Goal: Task Accomplishment & Management: Manage account settings

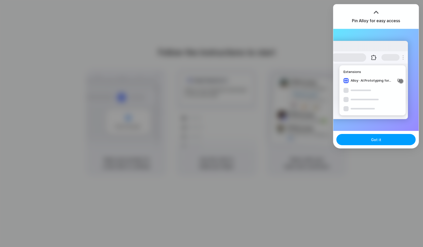
click at [384, 141] on button "Got it" at bounding box center [376, 139] width 79 height 11
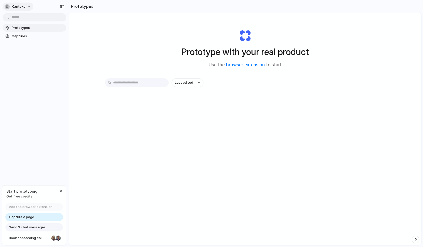
click at [20, 6] on span "Kantoko" at bounding box center [19, 6] width 14 height 5
click at [28, 29] on li "Invite members" at bounding box center [25, 26] width 42 height 8
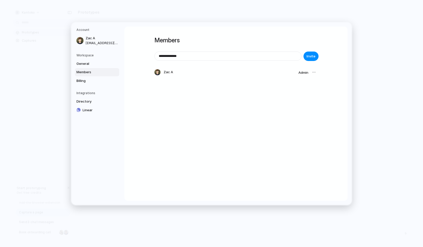
drag, startPoint x: 308, startPoint y: 56, endPoint x: 298, endPoint y: 54, distance: 9.9
click at [308, 56] on span "Invite" at bounding box center [311, 56] width 9 height 5
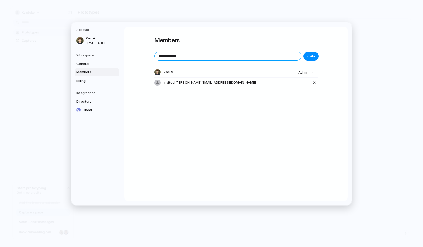
click at [254, 56] on input "**********" at bounding box center [228, 56] width 147 height 9
type input "**********"
click at [310, 56] on span "Invite" at bounding box center [311, 56] width 9 height 5
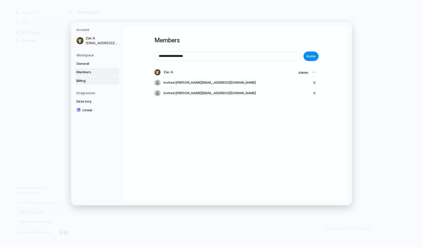
click at [88, 81] on span "Billing" at bounding box center [92, 80] width 33 height 5
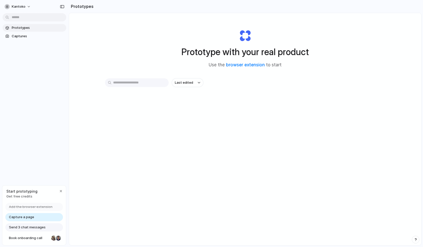
click at [28, 30] on span "Prototypes" at bounding box center [38, 27] width 53 height 5
click at [35, 35] on span "Captures" at bounding box center [38, 36] width 53 height 5
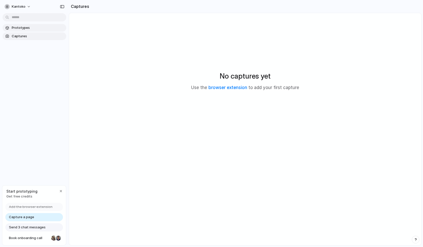
click at [37, 26] on span "Prototypes" at bounding box center [38, 27] width 53 height 5
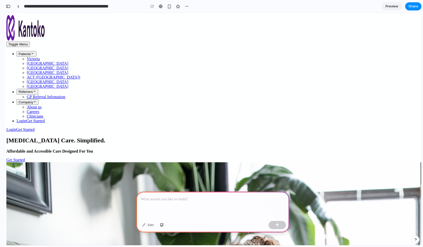
click at [202, 203] on div at bounding box center [212, 204] width 153 height 27
click at [275, 223] on button "button" at bounding box center [277, 225] width 17 height 8
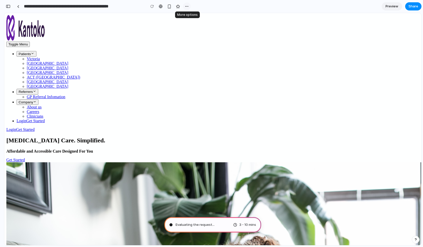
click at [188, 6] on div "button" at bounding box center [187, 6] width 4 height 4
click at [21, 7] on div "Duplicate Delete" at bounding box center [211, 123] width 423 height 247
click at [19, 7] on div at bounding box center [18, 6] width 2 height 3
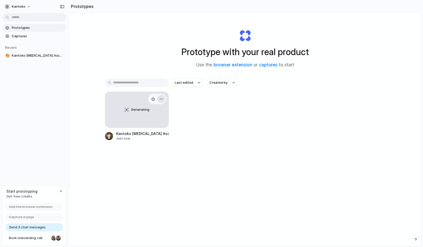
click at [160, 99] on div "button" at bounding box center [161, 99] width 4 height 4
click at [205, 115] on div "Open in new tab Rename Copy link Delete" at bounding box center [211, 123] width 423 height 247
click at [32, 55] on span "Kantoko [MEDICAL_DATA] Assessment: Process Overview" at bounding box center [38, 55] width 53 height 5
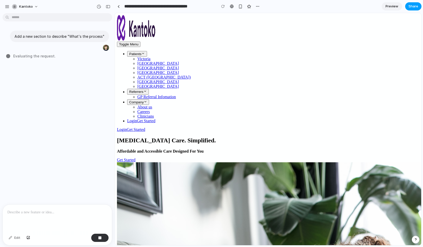
click at [409, 6] on button "Share" at bounding box center [413, 6] width 16 height 8
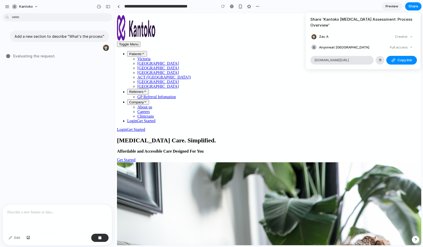
click at [74, 130] on div "Share ' Kantoko ADHD Assessment: Process Overview ' Zac A Creator Anyone at Kan…" at bounding box center [211, 123] width 423 height 247
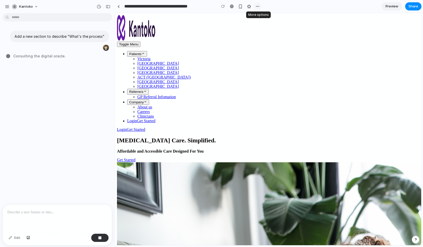
click at [258, 7] on div "button" at bounding box center [258, 6] width 4 height 4
click at [4, 7] on div "Duplicate Delete" at bounding box center [211, 123] width 423 height 247
click at [7, 6] on div "button" at bounding box center [7, 6] width 5 height 5
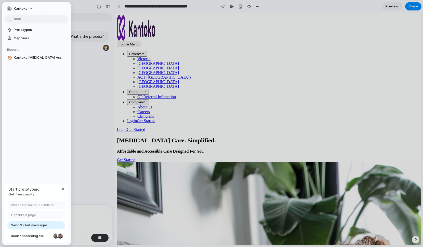
click at [18, 143] on div "Kantoko Prototypes Captures Recent 🎨 Kantoko ADHD Assessment: Process Overview …" at bounding box center [36, 123] width 69 height 243
click at [62, 191] on button "button" at bounding box center [63, 189] width 6 height 6
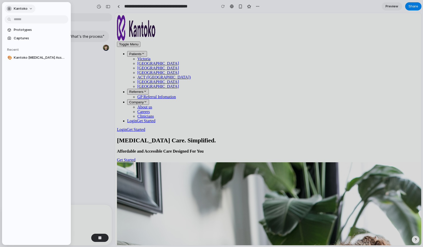
click at [15, 6] on span "Kantoko" at bounding box center [21, 8] width 14 height 5
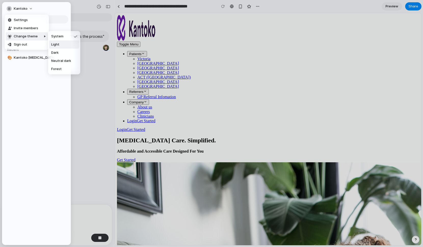
click at [57, 44] on span "Light" at bounding box center [55, 44] width 8 height 5
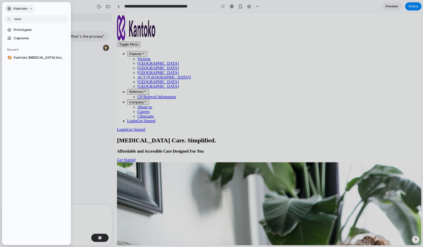
click at [27, 9] on button "Kantoko" at bounding box center [20, 9] width 31 height 8
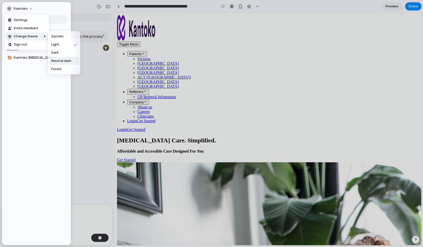
click at [62, 60] on span "Neutral dark" at bounding box center [61, 60] width 20 height 5
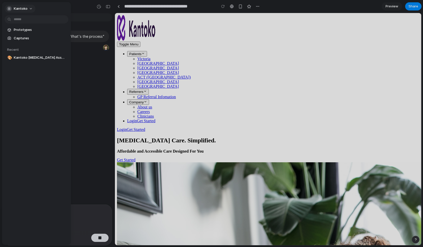
click at [24, 11] on div "Kantoko" at bounding box center [17, 8] width 21 height 5
click at [24, 8] on div "Settings Invite members Change theme Sign out" at bounding box center [211, 123] width 423 height 247
click at [24, 11] on button "Kantoko" at bounding box center [20, 9] width 31 height 8
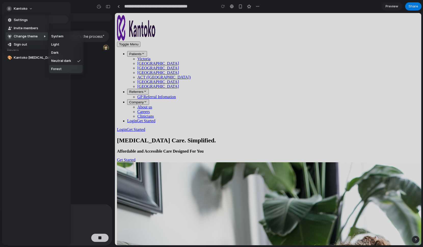
click at [62, 70] on li "Forest" at bounding box center [65, 69] width 33 height 8
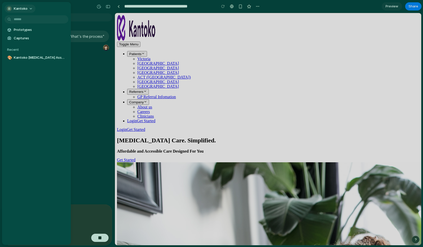
click at [20, 9] on span "Kantoko" at bounding box center [21, 8] width 14 height 5
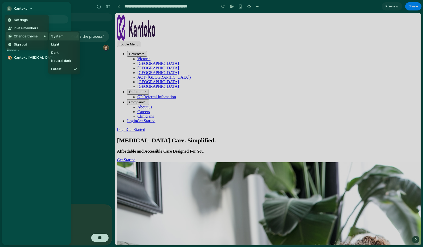
click at [58, 37] on span "System" at bounding box center [57, 36] width 12 height 5
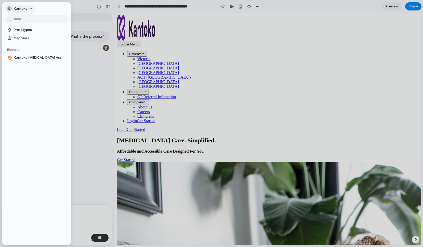
click at [9, 11] on div "button" at bounding box center [9, 8] width 5 height 5
click at [16, 20] on span "Settings" at bounding box center [21, 20] width 14 height 5
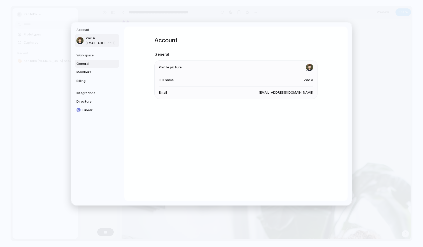
click at [88, 65] on span "General" at bounding box center [92, 63] width 33 height 5
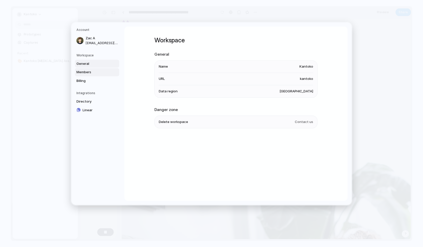
click at [88, 73] on span "Members" at bounding box center [92, 72] width 33 height 5
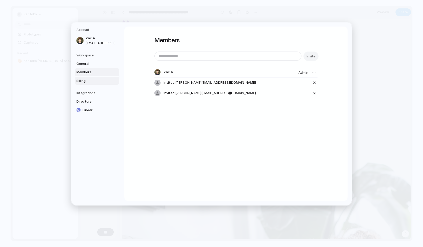
click at [89, 79] on span "Billing" at bounding box center [92, 80] width 33 height 5
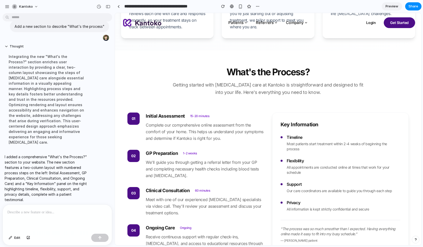
scroll to position [443, 0]
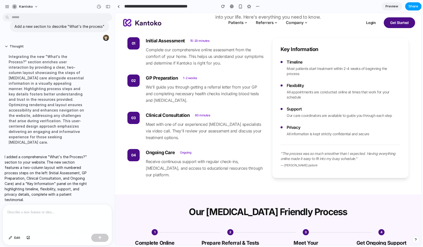
click at [413, 6] on span "Share" at bounding box center [414, 6] width 10 height 5
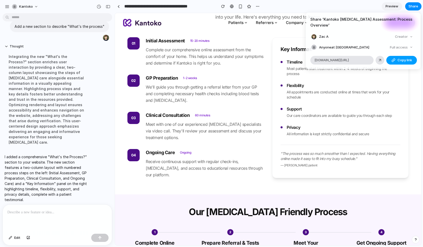
click at [397, 56] on button "Copy link" at bounding box center [402, 60] width 31 height 9
click at [202, 120] on div "Share ' Kantoko ADHD Assessment: Process Overview ' Zac A Creator Anyone at Kan…" at bounding box center [211, 123] width 423 height 247
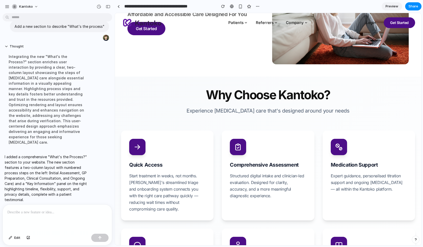
scroll to position [0, 0]
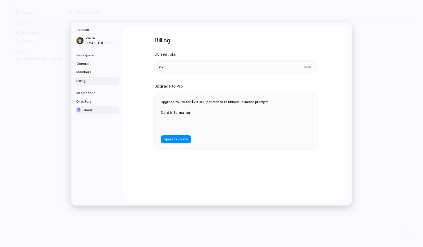
click at [105, 108] on span "Linear" at bounding box center [99, 109] width 33 height 5
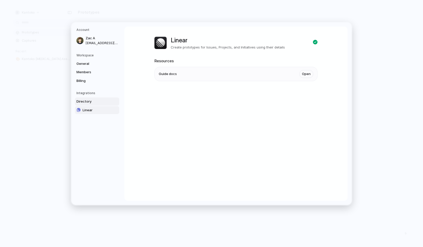
click at [97, 98] on link "Directory" at bounding box center [97, 101] width 44 height 8
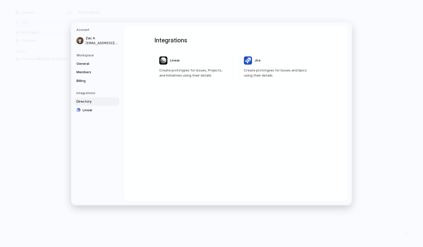
click at [212, 71] on span "Create prototypes for Issues, Projects, and Initiatives using their details" at bounding box center [193, 73] width 69 height 10
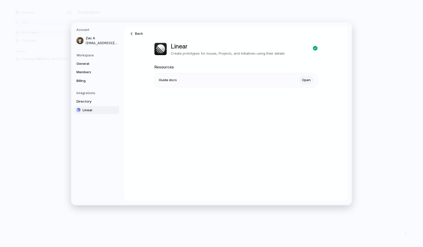
click at [306, 80] on link "Open" at bounding box center [307, 80] width 14 height 8
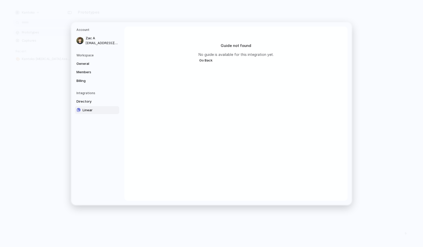
click at [206, 59] on button "Go Back" at bounding box center [206, 60] width 15 height 7
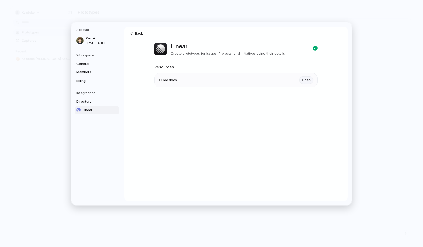
click at [302, 80] on link "Open" at bounding box center [307, 80] width 14 height 8
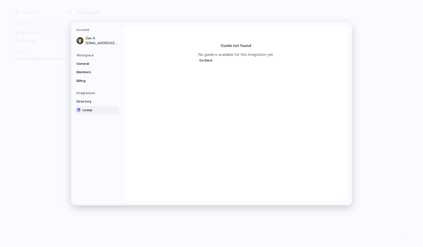
click at [104, 108] on span "Linear" at bounding box center [99, 109] width 33 height 5
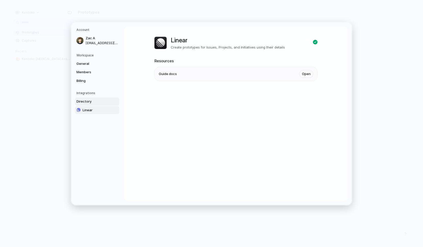
click at [96, 104] on span "Directory" at bounding box center [92, 101] width 33 height 5
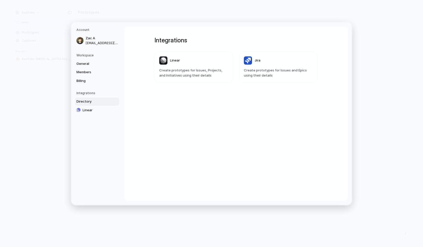
click at [257, 65] on article "Jira Create prototypes for Issues and Epics using their details" at bounding box center [278, 67] width 79 height 31
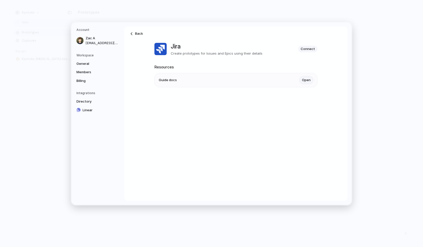
click at [305, 80] on link "Open" at bounding box center [307, 80] width 14 height 8
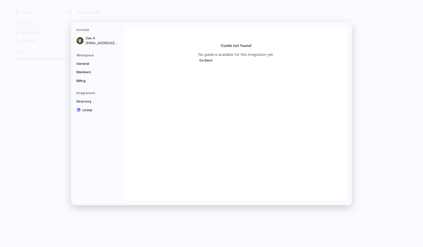
click at [88, 89] on nav "Account Zac A zac@kantoko.co Workspace General Members Billing Integrations Dir…" at bounding box center [97, 113] width 53 height 182
click at [91, 102] on span "Directory" at bounding box center [92, 101] width 33 height 5
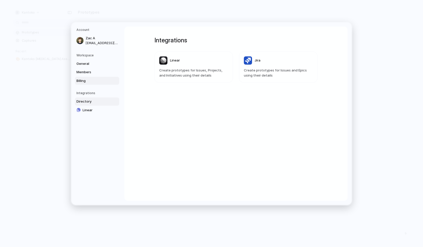
click at [91, 82] on span "Billing" at bounding box center [92, 80] width 33 height 5
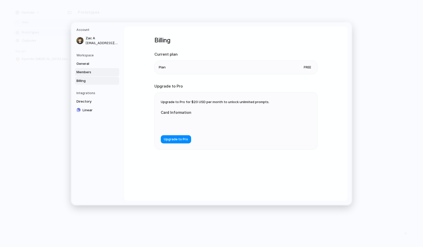
click at [91, 73] on span "Members" at bounding box center [92, 72] width 33 height 5
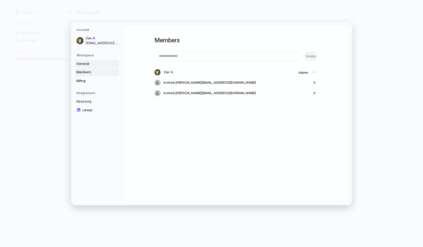
click at [92, 63] on span "General" at bounding box center [92, 63] width 33 height 5
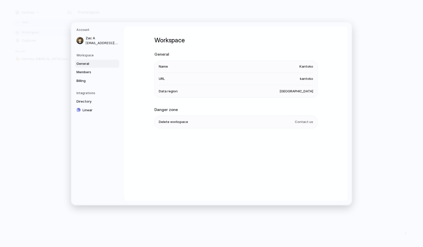
click at [303, 93] on span "United States" at bounding box center [297, 91] width 34 height 5
click at [302, 90] on span "United States" at bounding box center [297, 91] width 34 height 5
click at [155, 89] on ul "Name Kantoko URL kantoko Data region United States" at bounding box center [236, 78] width 163 height 37
drag, startPoint x: 154, startPoint y: 89, endPoint x: 160, endPoint y: 90, distance: 5.8
click at [157, 90] on ul "Name Kantoko URL kantoko Data region United States" at bounding box center [236, 78] width 163 height 37
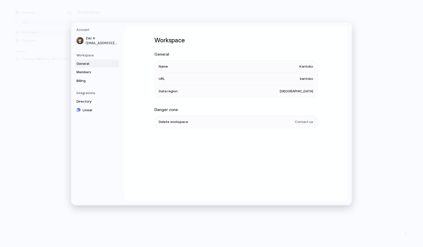
click at [160, 90] on span "Data region" at bounding box center [168, 91] width 19 height 5
drag, startPoint x: 308, startPoint y: 67, endPoint x: 312, endPoint y: 96, distance: 30.2
click at [312, 96] on ul "Name Kantoko URL kantoko Data region United States" at bounding box center [236, 78] width 163 height 37
click at [99, 39] on span "Zac A" at bounding box center [102, 38] width 33 height 5
